Goal: Task Accomplishment & Management: Use online tool/utility

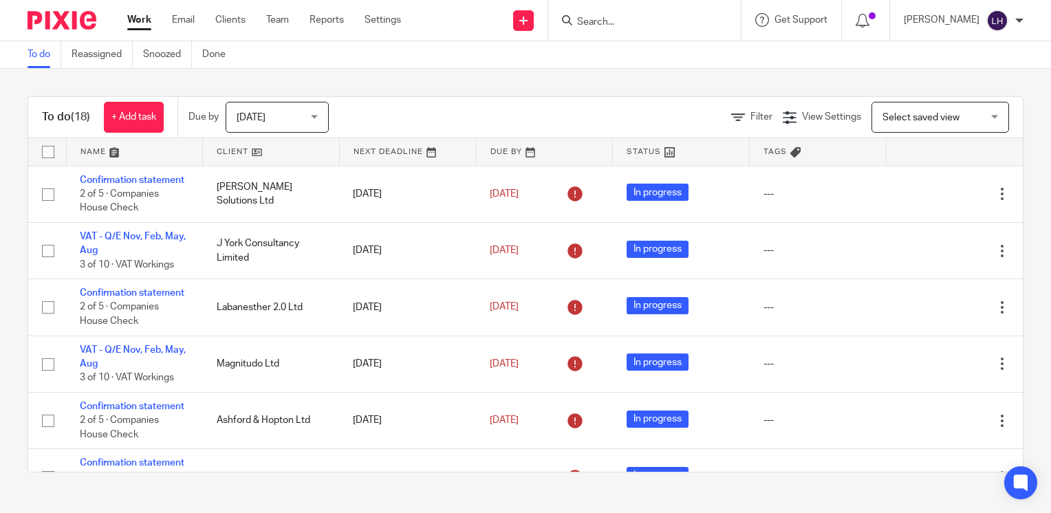
click at [625, 17] on input "Search" at bounding box center [638, 23] width 124 height 12
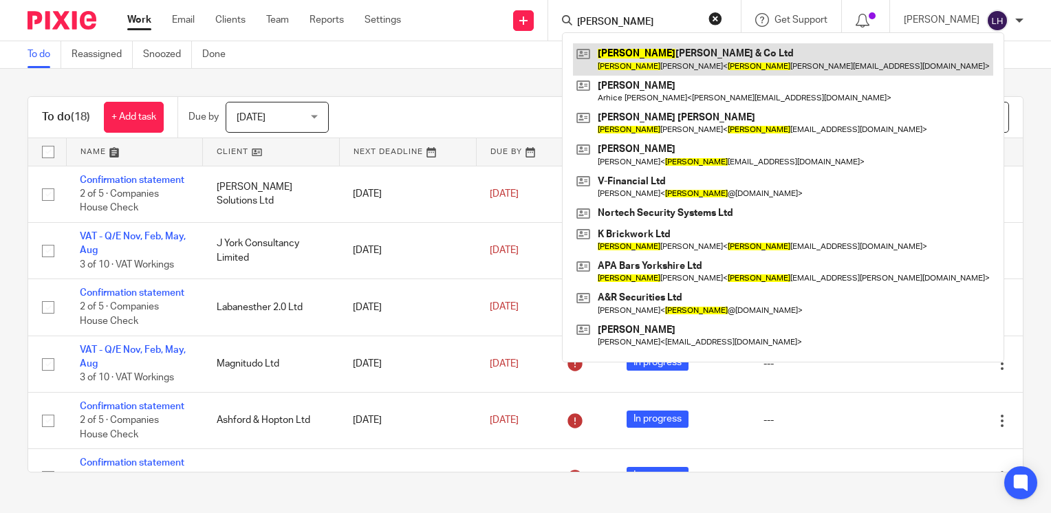
type input "andy"
click at [655, 57] on link at bounding box center [783, 59] width 420 height 32
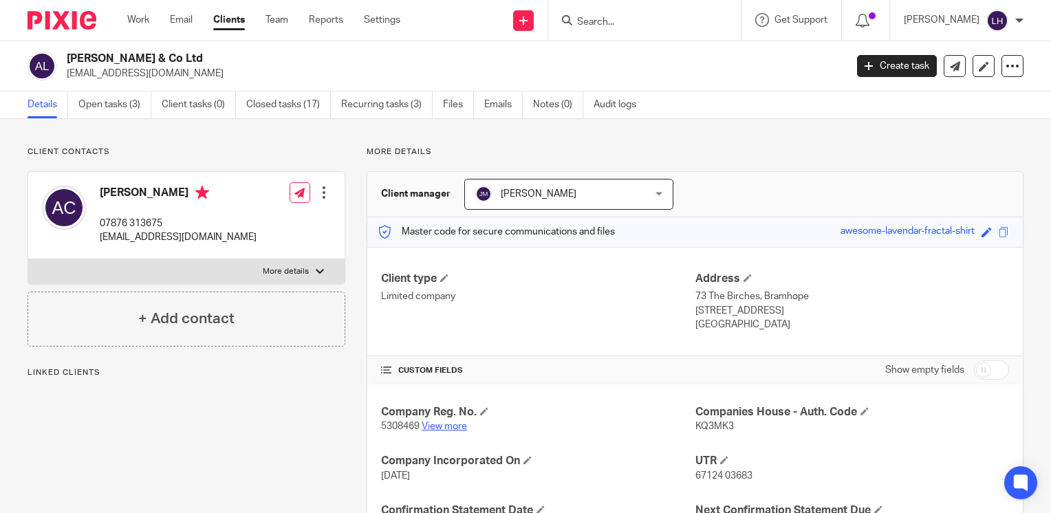
click at [449, 428] on link "View more" at bounding box center [444, 427] width 45 height 10
click at [631, 23] on input "Search" at bounding box center [638, 23] width 124 height 12
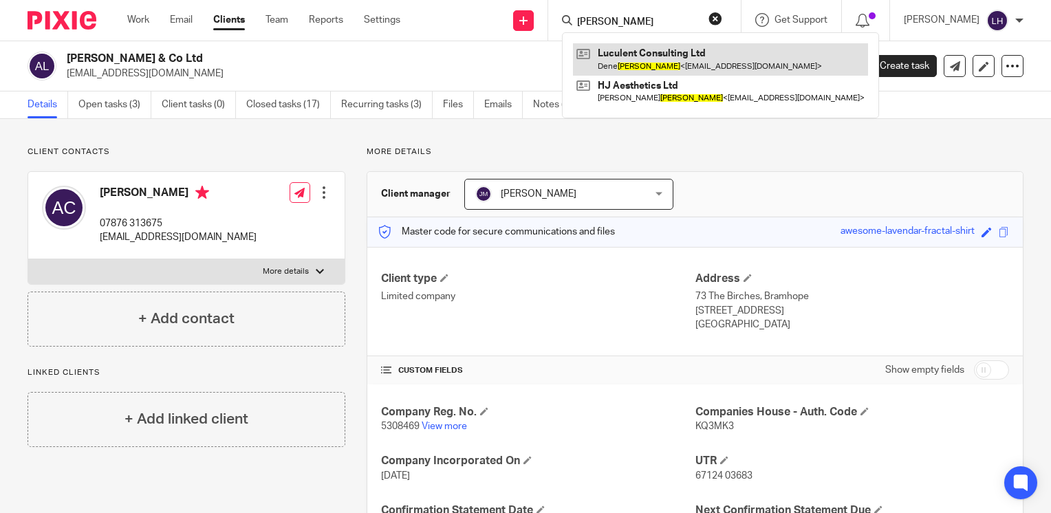
type input "jones"
click at [633, 62] on link at bounding box center [720, 59] width 295 height 32
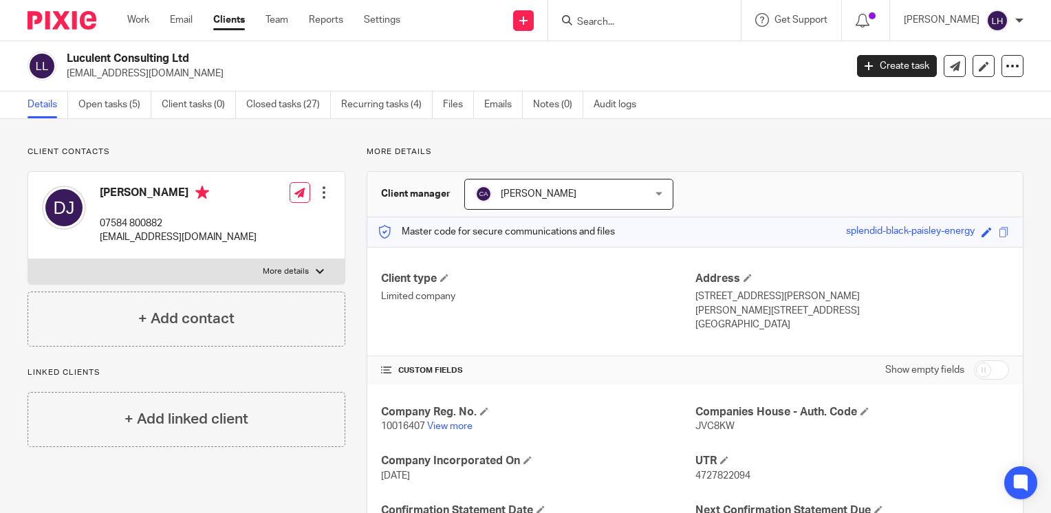
drag, startPoint x: 186, startPoint y: 76, endPoint x: 66, endPoint y: 79, distance: 120.4
click at [67, 79] on p "denemjones@hotmail.com" at bounding box center [452, 74] width 770 height 14
click at [141, 21] on link "Work" at bounding box center [138, 20] width 22 height 14
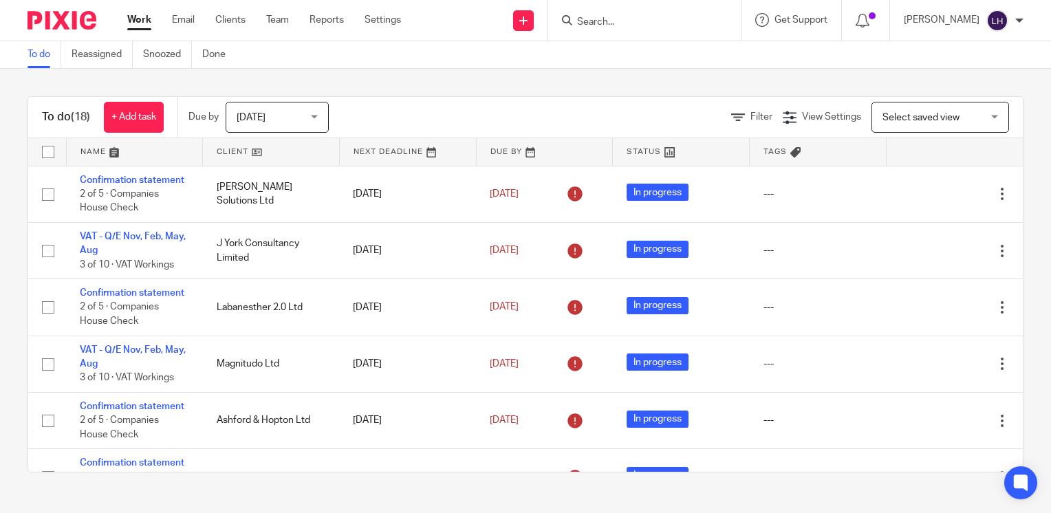
click at [646, 18] on input "Search" at bounding box center [638, 23] width 124 height 12
type input "a"
click at [664, 20] on input "Search" at bounding box center [638, 23] width 124 height 12
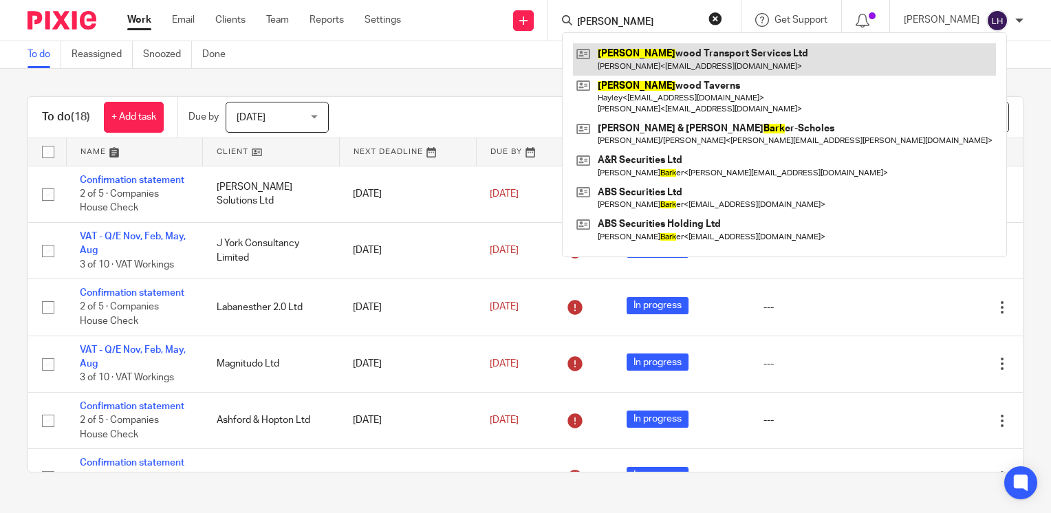
type input "birk"
click at [664, 59] on link at bounding box center [784, 59] width 423 height 32
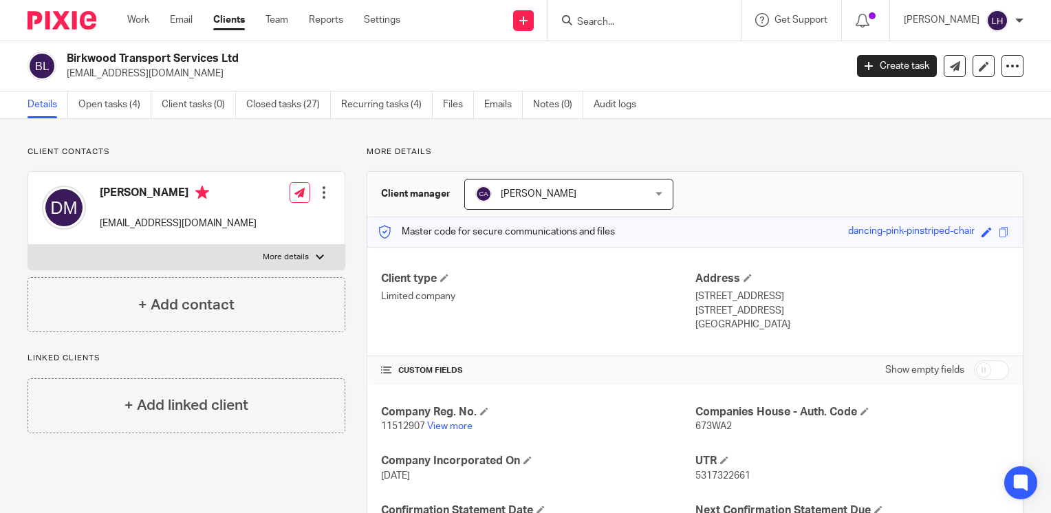
drag, startPoint x: 201, startPoint y: 74, endPoint x: 63, endPoint y: 80, distance: 138.4
click at [63, 80] on div "Birkwood Transport Services Ltd [EMAIL_ADDRESS][DOMAIN_NAME]" at bounding box center [432, 66] width 809 height 29
copy p "birkwood642@yahoo.co.uk"
drag, startPoint x: 233, startPoint y: 232, endPoint x: 101, endPoint y: 227, distance: 132.1
click at [101, 227] on div "Douglas Murdoch dougiemurdoch@yahoo.co.uk Edit contact Create client from conta…" at bounding box center [186, 208] width 316 height 73
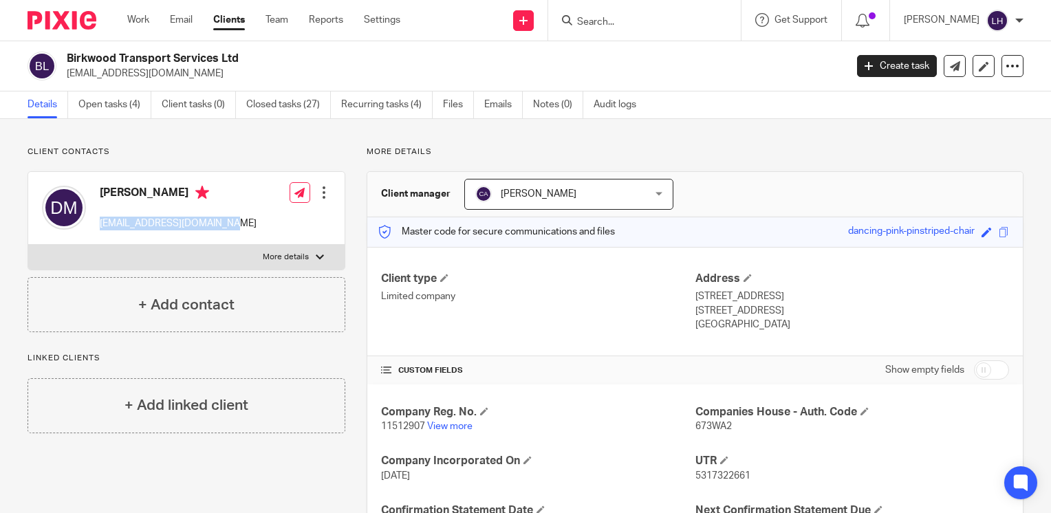
copy p "dougiemurdoch@yahoo.co.uk"
click at [140, 23] on link "Work" at bounding box center [138, 20] width 22 height 14
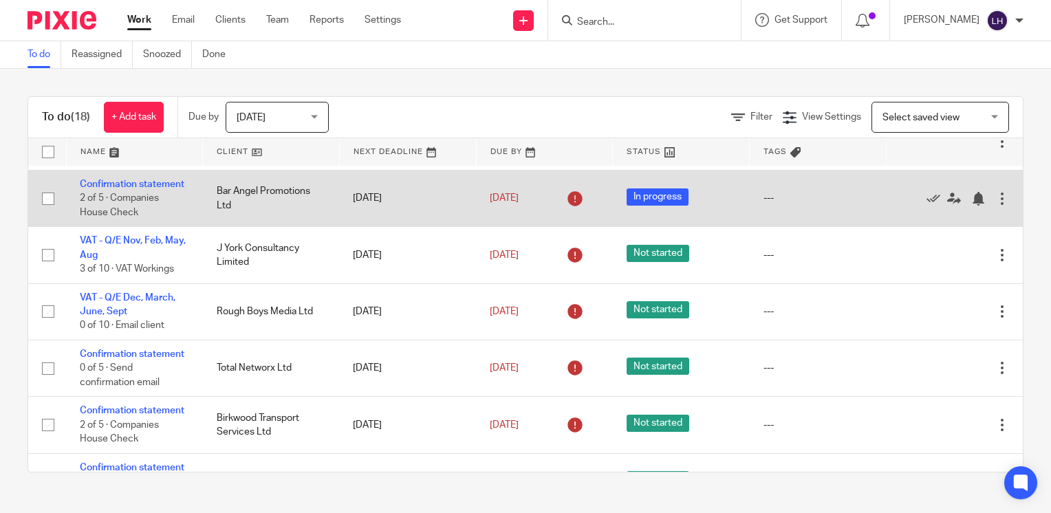
scroll to position [888, 0]
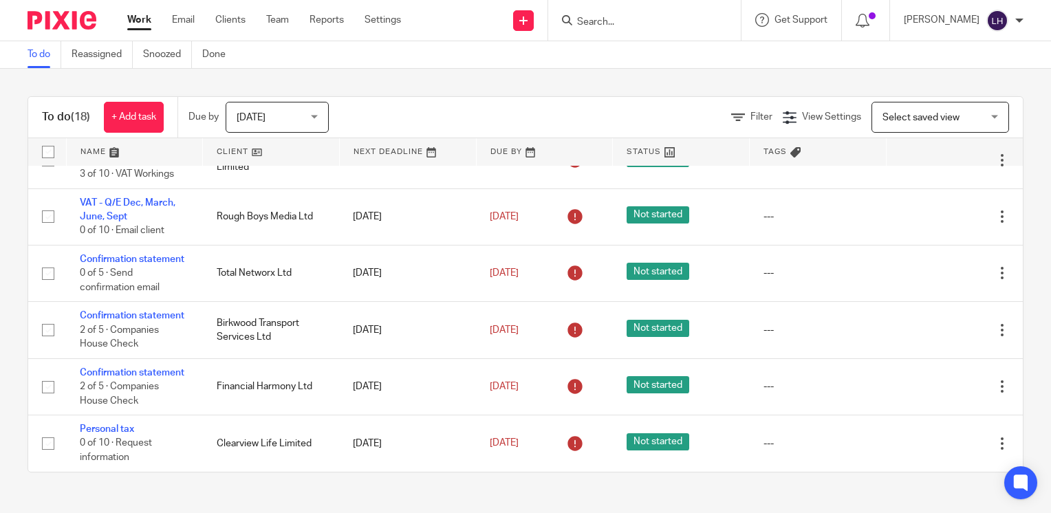
click at [635, 12] on form at bounding box center [649, 20] width 146 height 17
click at [631, 21] on input "Search" at bounding box center [638, 23] width 124 height 12
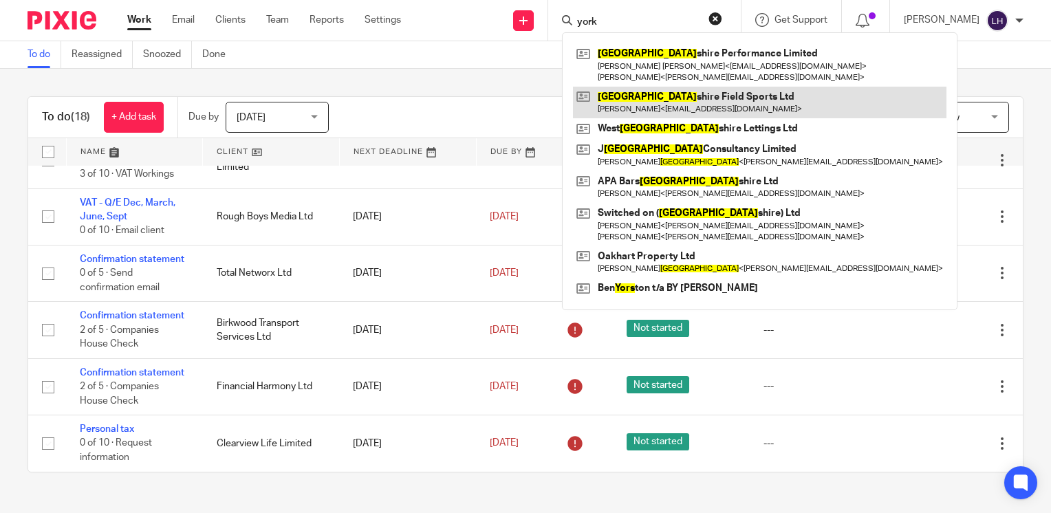
type input "york"
click at [644, 100] on link at bounding box center [759, 103] width 373 height 32
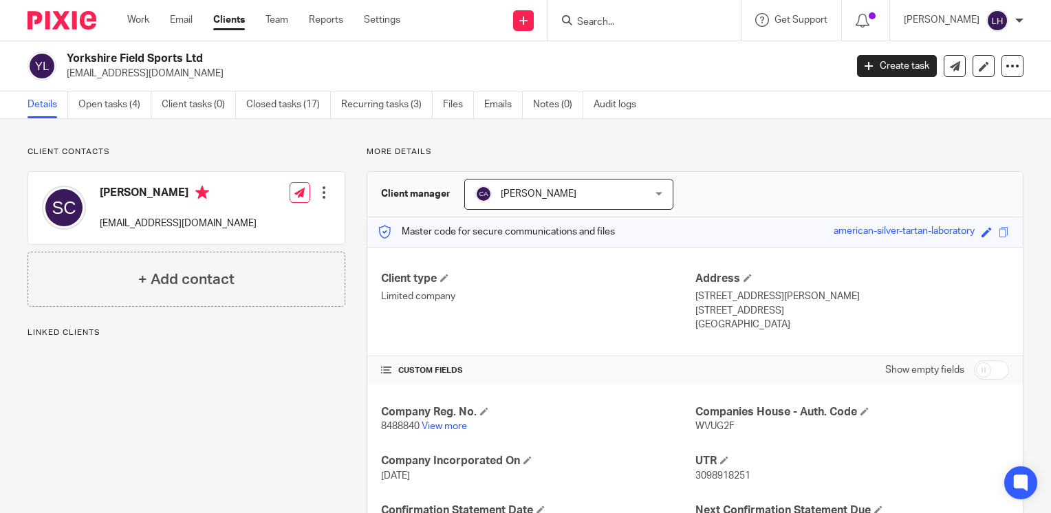
click at [395, 428] on span "8488840" at bounding box center [400, 427] width 39 height 10
copy p "8488840"
click at [712, 428] on span "WVUG2F" at bounding box center [714, 427] width 39 height 10
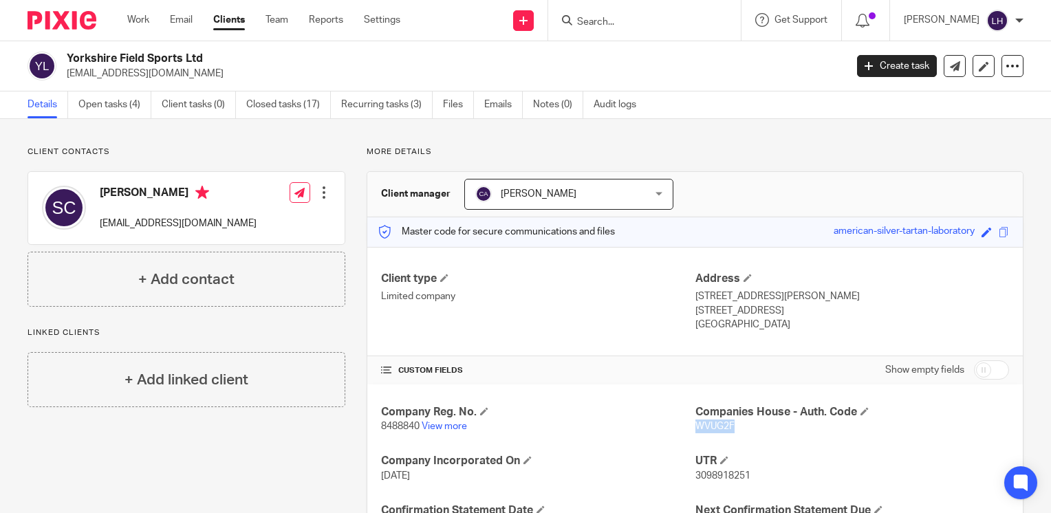
copy span "WVUG2F"
click at [451, 420] on p "8488840 View more" at bounding box center [538, 427] width 314 height 14
click at [450, 426] on link "View more" at bounding box center [444, 427] width 45 height 10
click at [633, 19] on input "Search" at bounding box center [638, 23] width 124 height 12
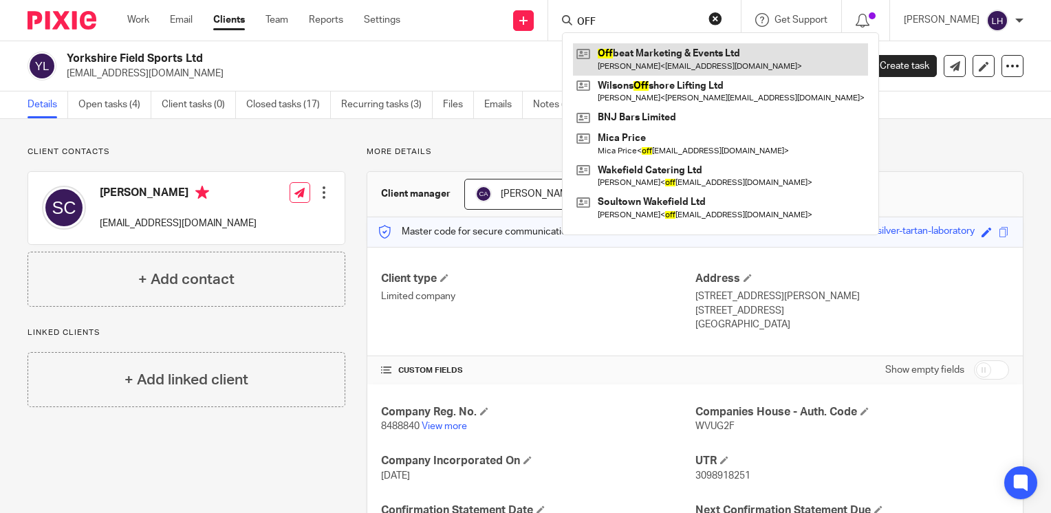
type input "OFF"
click at [638, 65] on link at bounding box center [720, 59] width 295 height 32
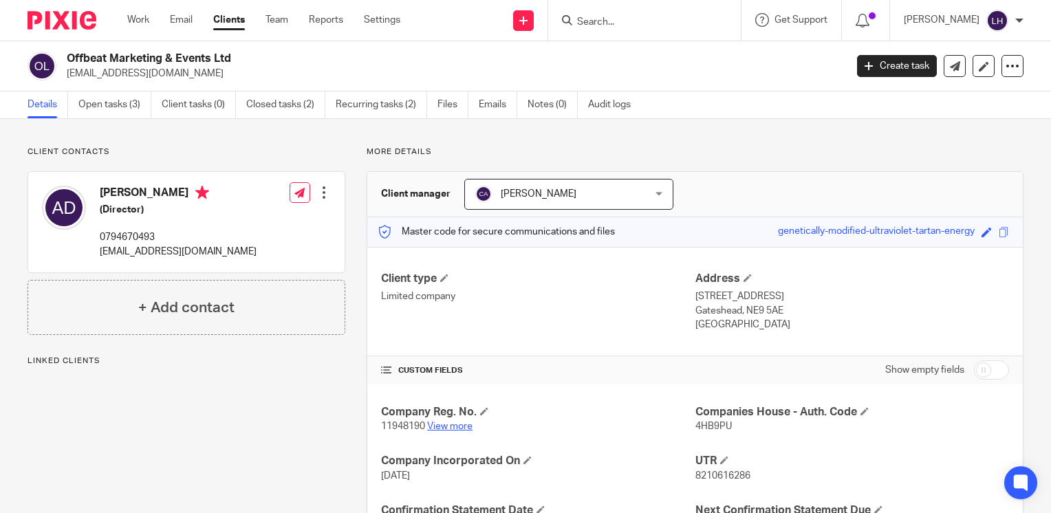
click at [461, 422] on link "View more" at bounding box center [449, 427] width 45 height 10
click at [398, 426] on span "11948190" at bounding box center [403, 427] width 44 height 10
copy span "11948190"
click at [705, 420] on p "4HB9PU" at bounding box center [852, 427] width 314 height 14
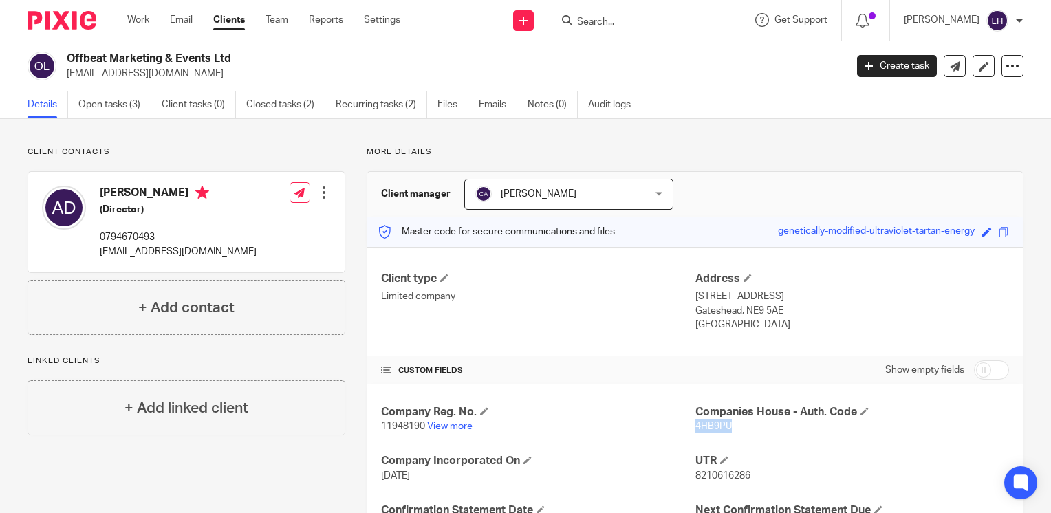
click at [705, 420] on p "4HB9PU" at bounding box center [852, 427] width 314 height 14
copy span "4HB9PU"
drag, startPoint x: 202, startPoint y: 76, endPoint x: 66, endPoint y: 74, distance: 136.2
click at [66, 74] on div "Offbeat Marketing & Events Ltd arijus.dukstas@outlook.com" at bounding box center [432, 66] width 809 height 29
copy p "arijus.dukstas@outlook.com"
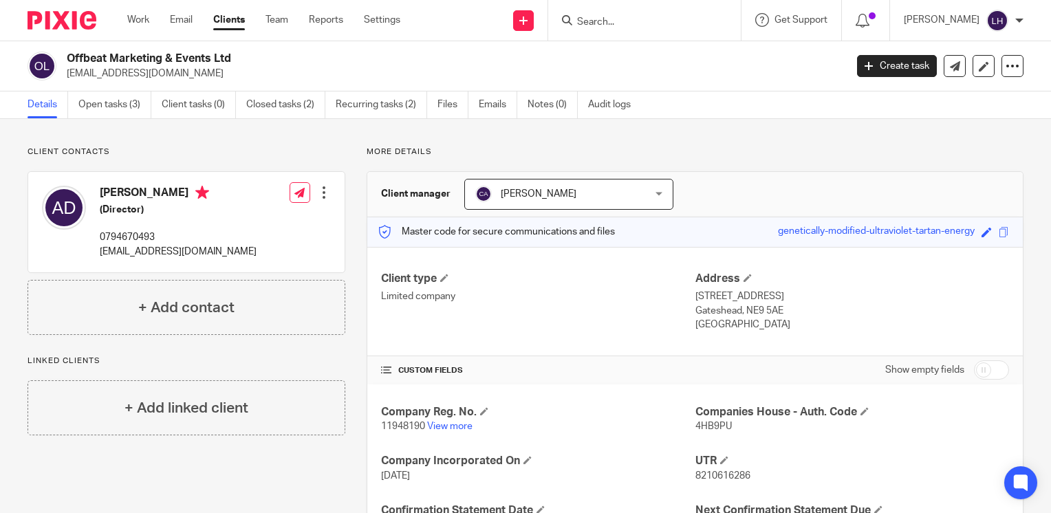
click at [666, 23] on input "Search" at bounding box center [638, 23] width 124 height 12
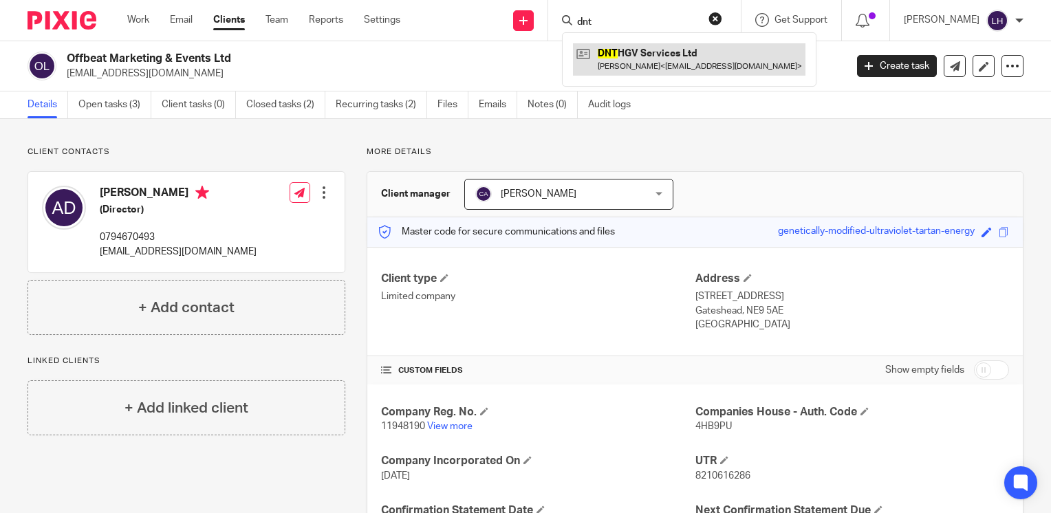
type input "dnt"
click at [658, 45] on link at bounding box center [689, 59] width 232 height 32
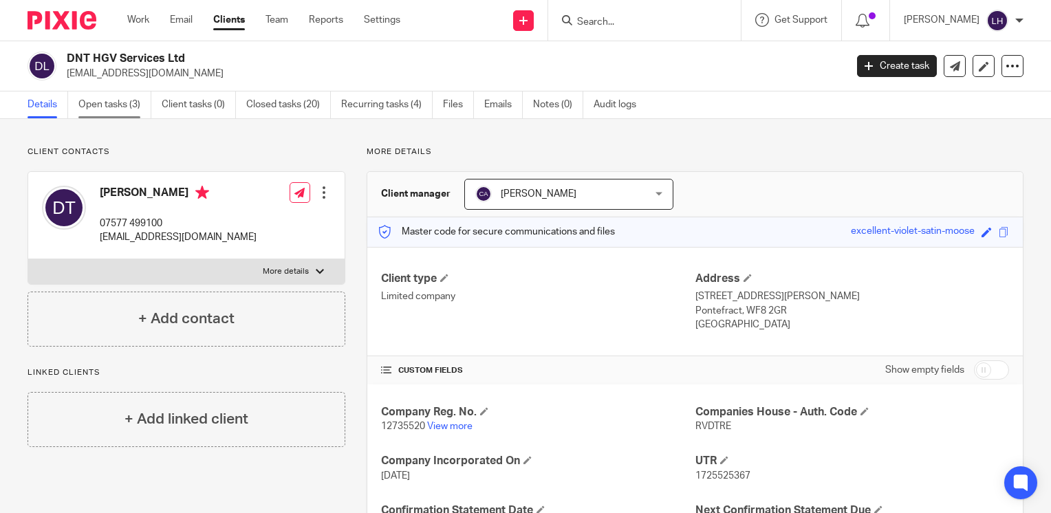
click at [116, 102] on link "Open tasks (3)" at bounding box center [114, 104] width 73 height 27
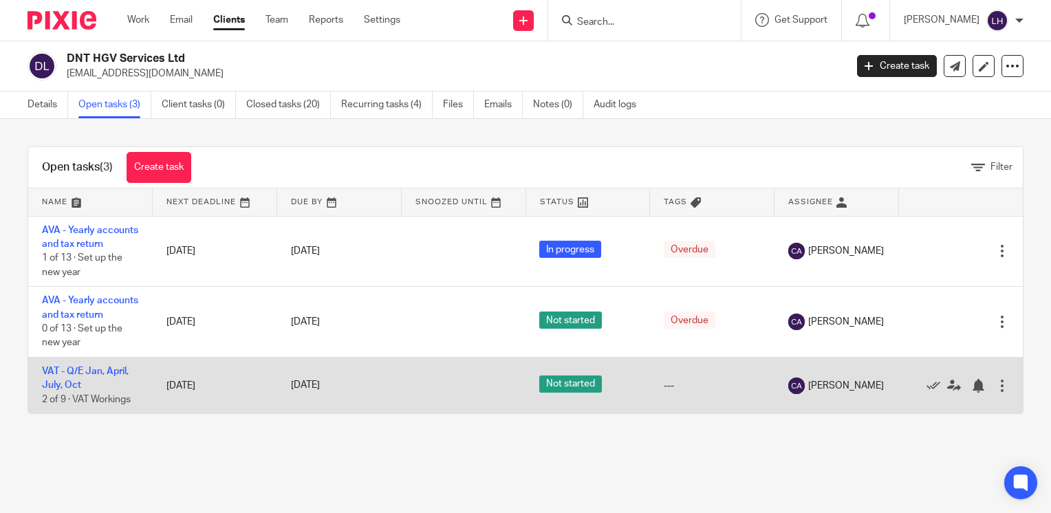
click at [116, 392] on td "VAT - Q/E Jan, April, July, Oct 2 of 9 · VAT Workings" at bounding box center [90, 386] width 124 height 56
click at [113, 390] on link "VAT - Q/E Jan, April, July, Oct" at bounding box center [85, 378] width 87 height 23
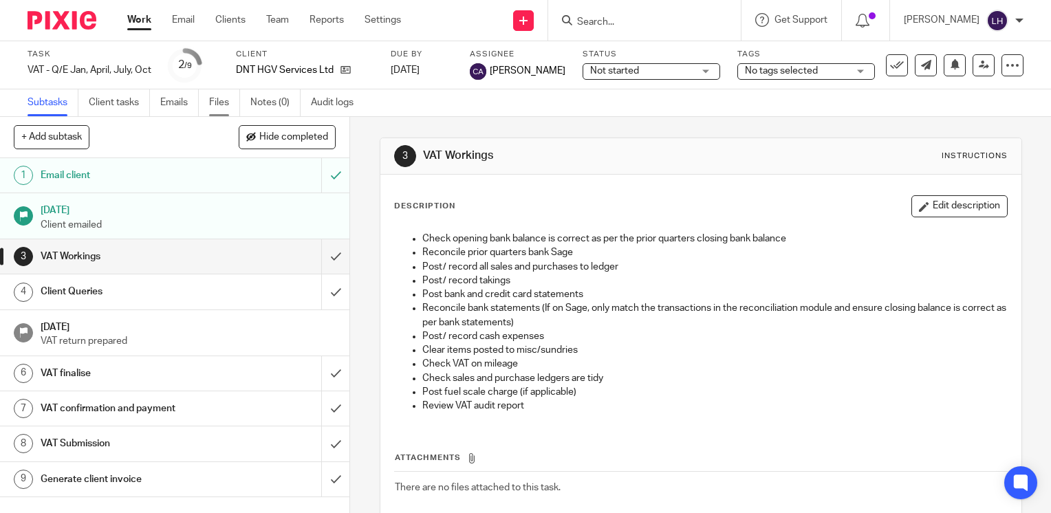
drag, startPoint x: 221, startPoint y: 107, endPoint x: 241, endPoint y: 125, distance: 27.8
click at [221, 106] on link "Files" at bounding box center [224, 102] width 31 height 27
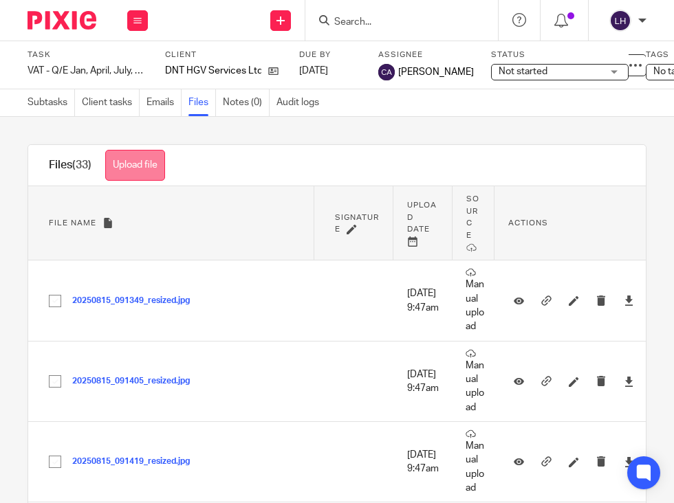
click at [121, 167] on button "Upload file" at bounding box center [135, 165] width 60 height 31
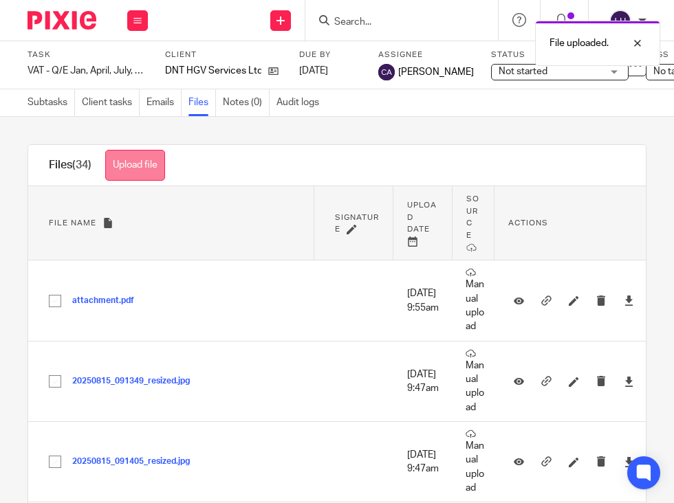
click at [157, 157] on button "Upload file" at bounding box center [135, 165] width 60 height 31
click at [149, 164] on button "Upload file" at bounding box center [135, 165] width 60 height 31
